Goal: Information Seeking & Learning: Learn about a topic

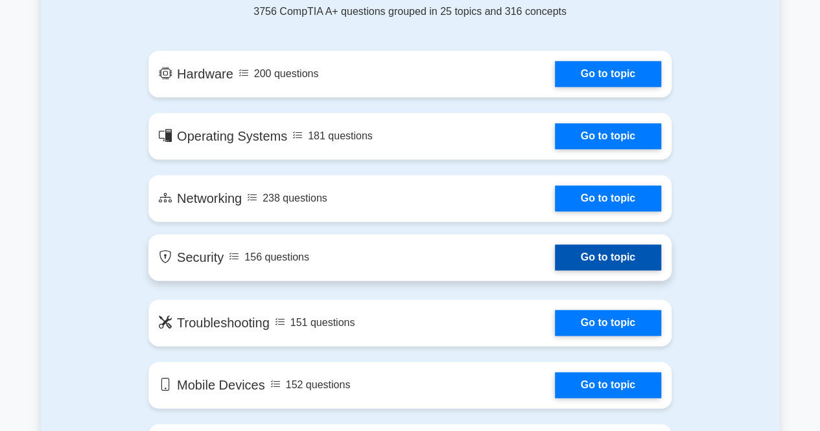
scroll to position [713, 0]
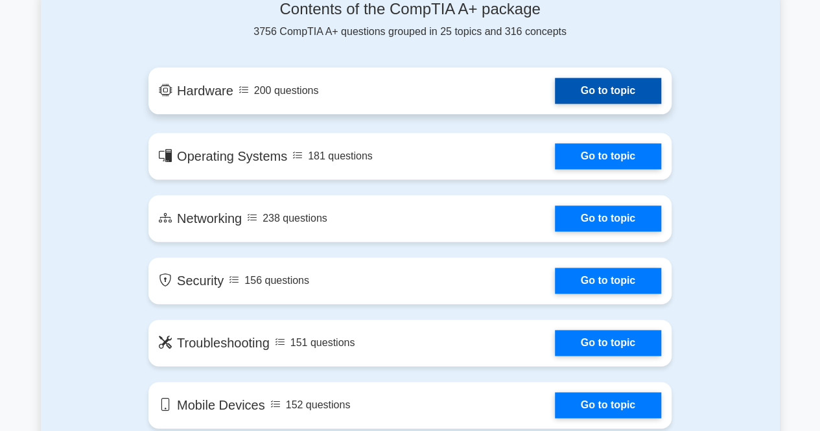
click at [555, 97] on link "Go to topic" at bounding box center [608, 91] width 106 height 26
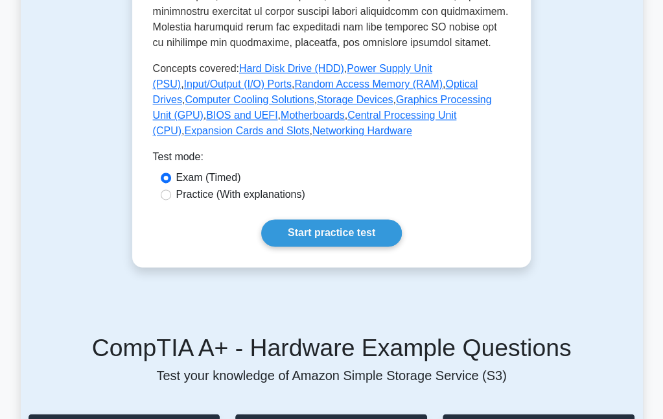
scroll to position [778, 0]
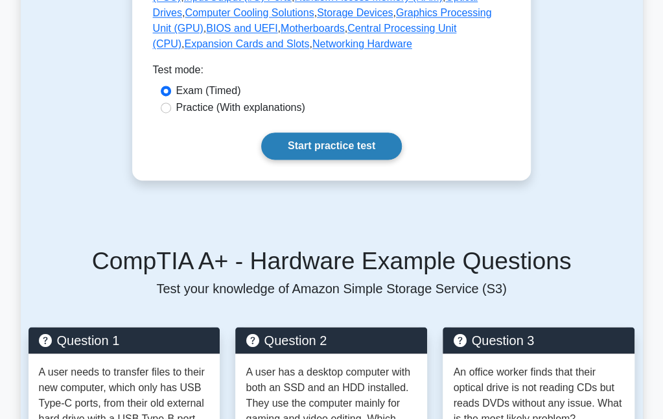
click at [336, 141] on link "Start practice test" at bounding box center [331, 145] width 141 height 27
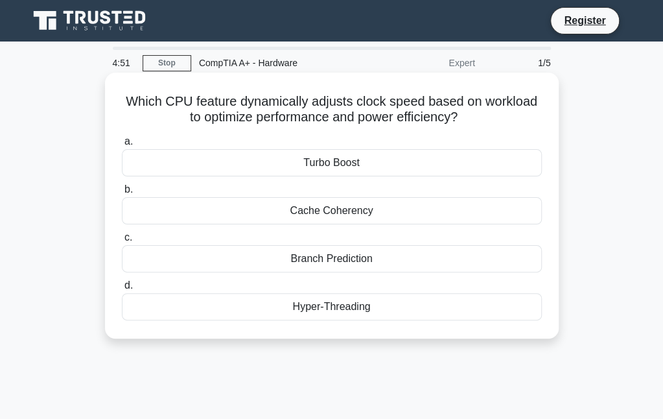
click at [356, 163] on div "Turbo Boost" at bounding box center [332, 162] width 420 height 27
click at [122, 146] on input "a. Turbo Boost" at bounding box center [122, 141] width 0 height 8
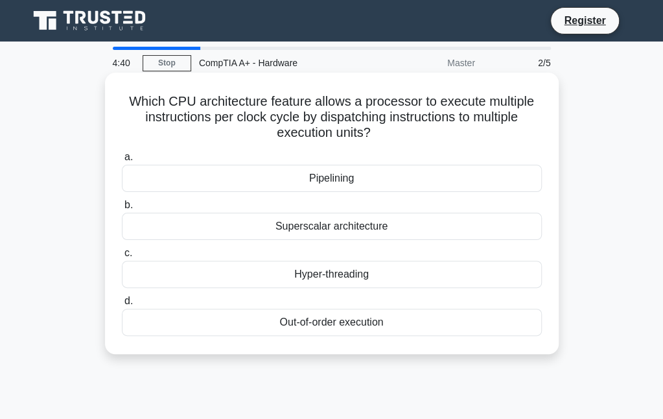
click at [373, 329] on div "Out-of-order execution" at bounding box center [332, 321] width 420 height 27
click at [122, 305] on input "d. Out-of-order execution" at bounding box center [122, 301] width 0 height 8
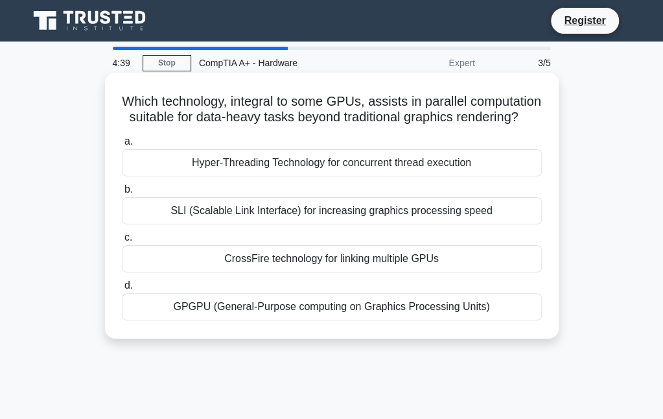
click at [316, 224] on div "SLI (Scalable Link Interface) for increasing graphics processing speed" at bounding box center [332, 210] width 420 height 27
click at [122, 194] on input "b. SLI (Scalable Link Interface) for increasing graphics processing speed" at bounding box center [122, 189] width 0 height 8
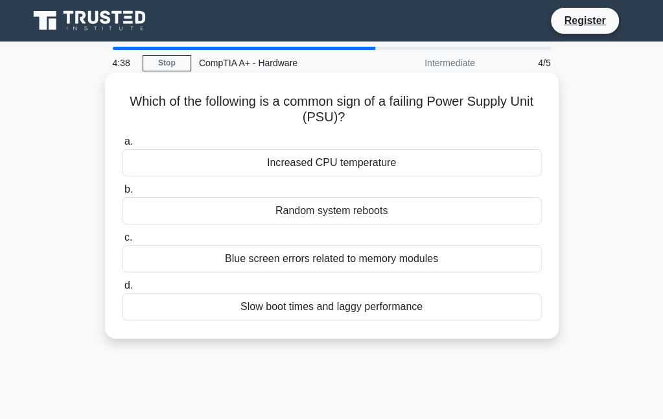
click at [339, 163] on div "Increased CPU temperature" at bounding box center [332, 162] width 420 height 27
click at [122, 146] on input "a. Increased CPU temperature" at bounding box center [122, 141] width 0 height 8
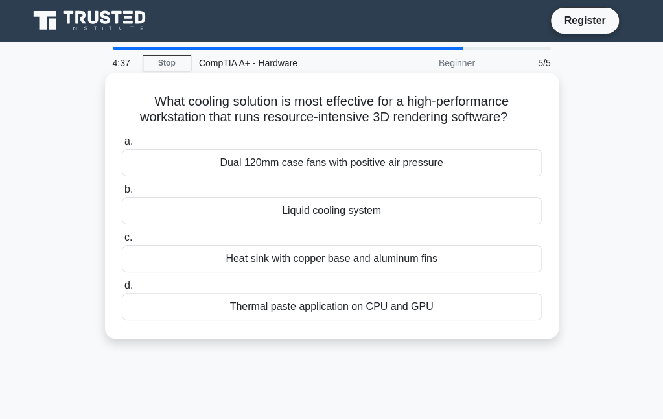
click at [336, 206] on div "Liquid cooling system" at bounding box center [332, 210] width 420 height 27
click at [122, 194] on input "b. Liquid cooling system" at bounding box center [122, 189] width 0 height 8
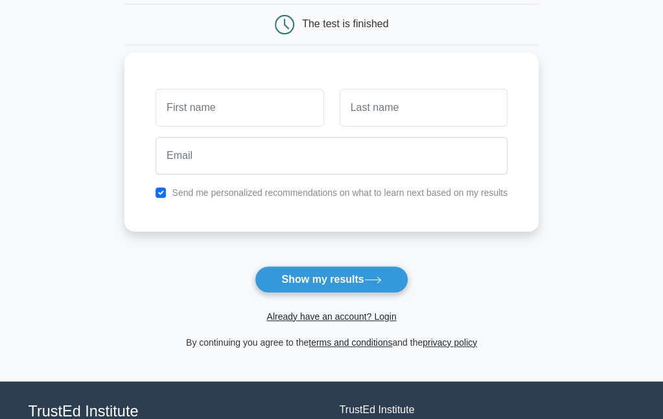
scroll to position [194, 0]
